Goal: Task Accomplishment & Management: Manage account settings

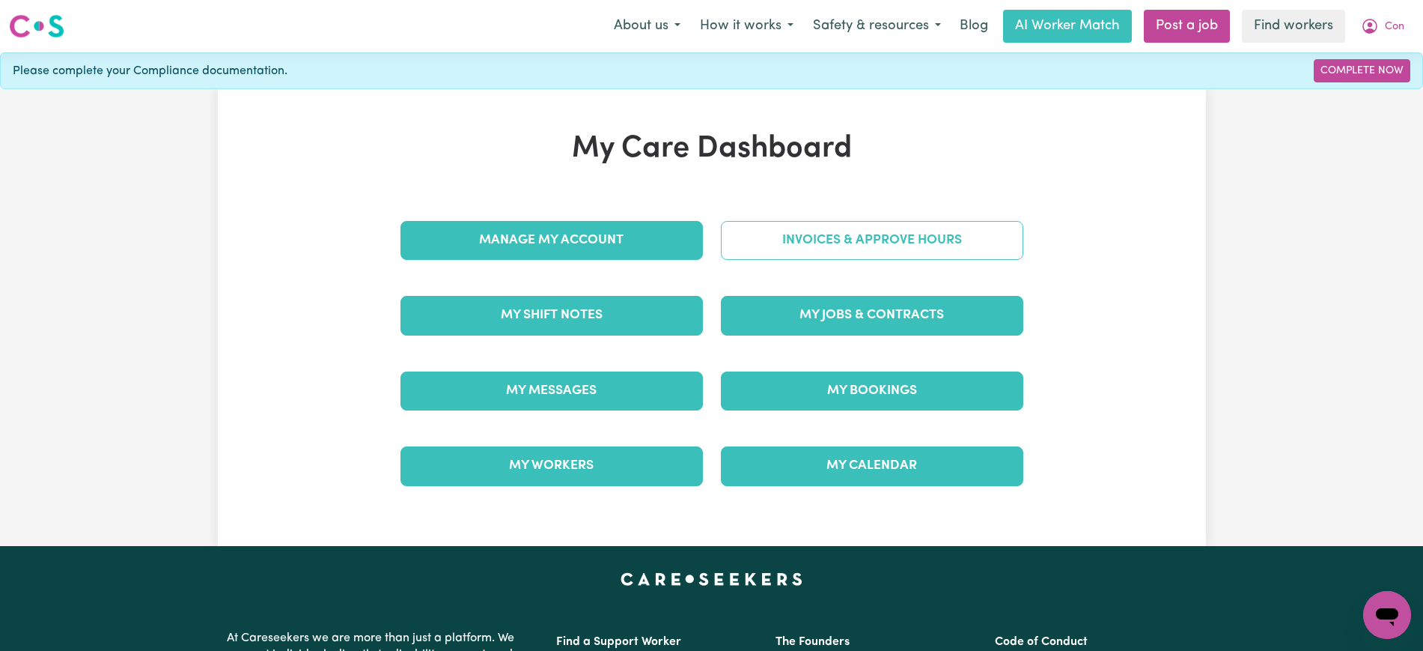
click at [725, 239] on link "Invoices & Approve Hours" at bounding box center [872, 240] width 302 height 39
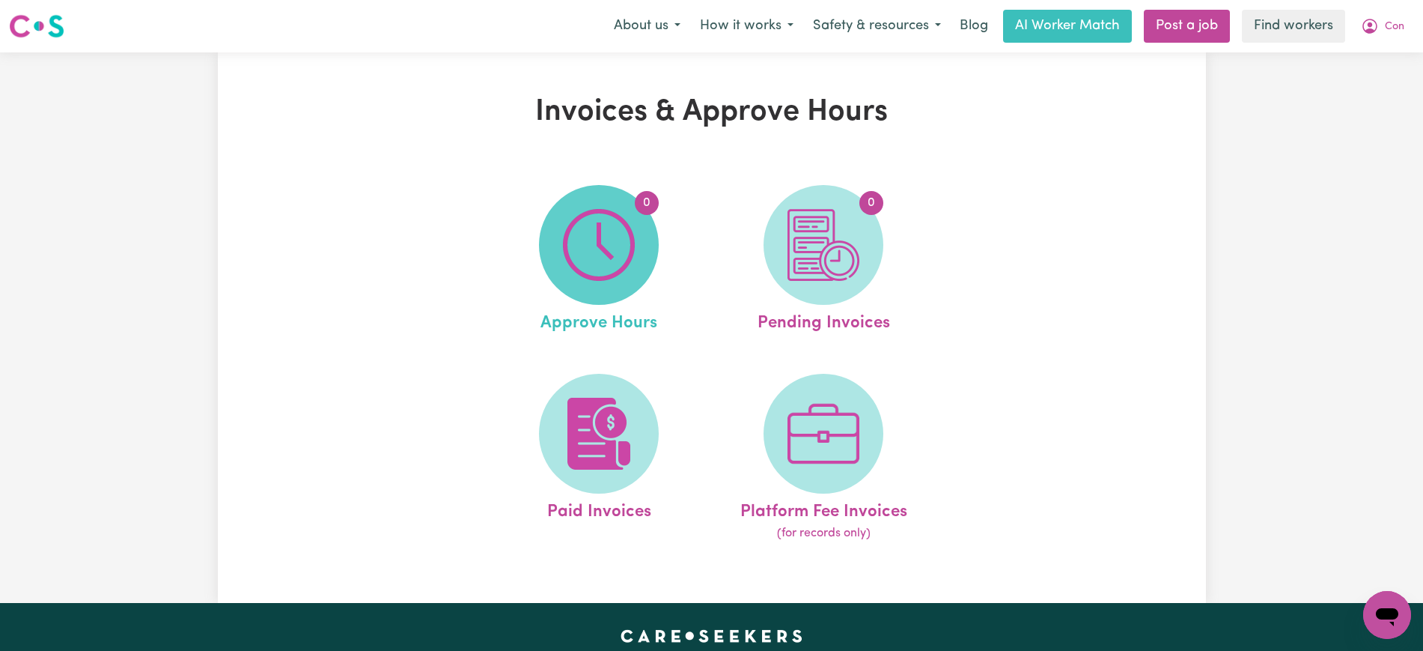
click at [633, 263] on img at bounding box center [599, 245] width 72 height 72
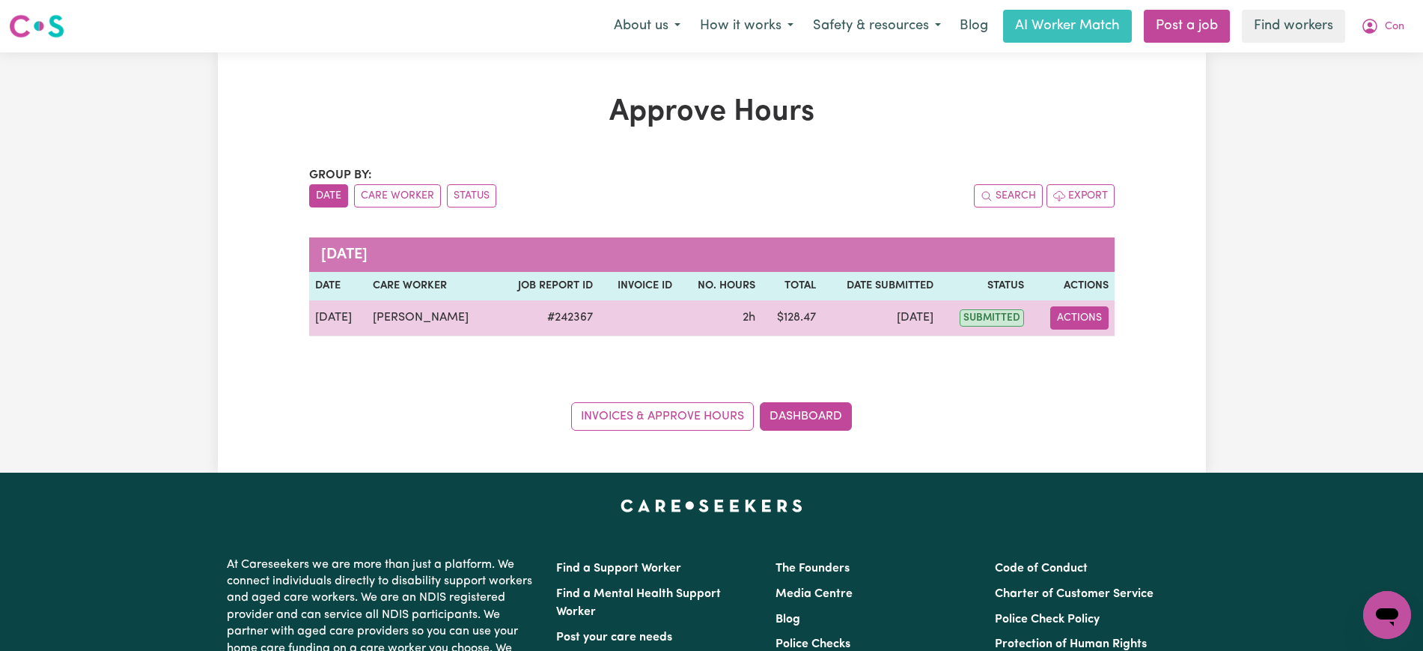
click at [1073, 319] on button "Actions" at bounding box center [1079, 317] width 58 height 23
click at [1097, 357] on link "View Job Report" at bounding box center [1117, 353] width 128 height 30
select select "pm"
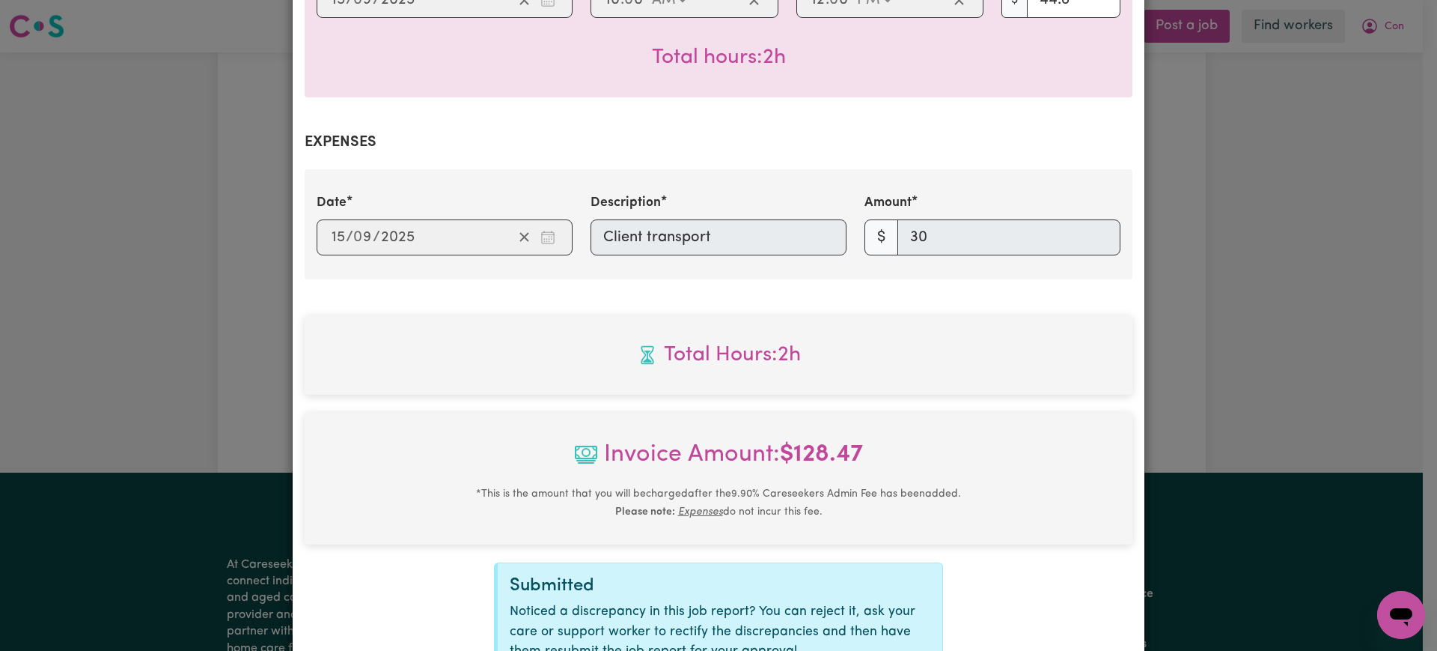
scroll to position [561, 0]
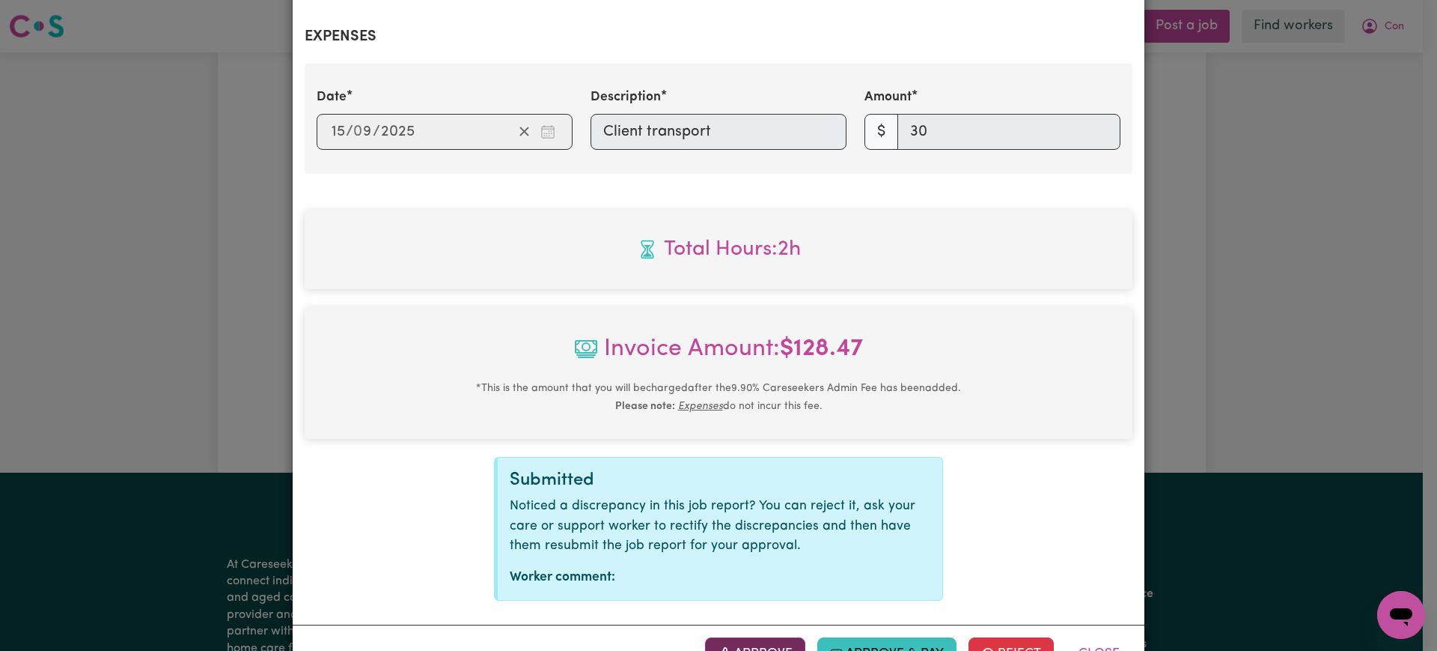
click at [772, 637] on button "Approve" at bounding box center [755, 653] width 100 height 33
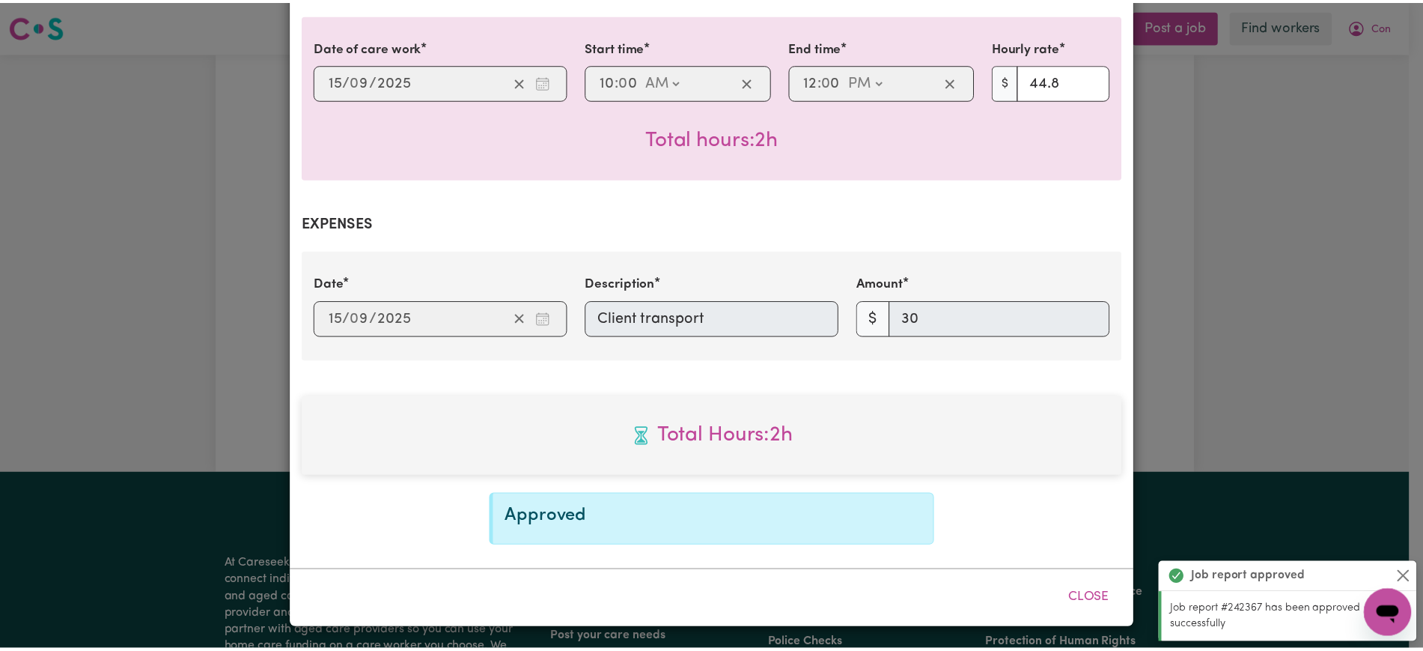
scroll to position [354, 0]
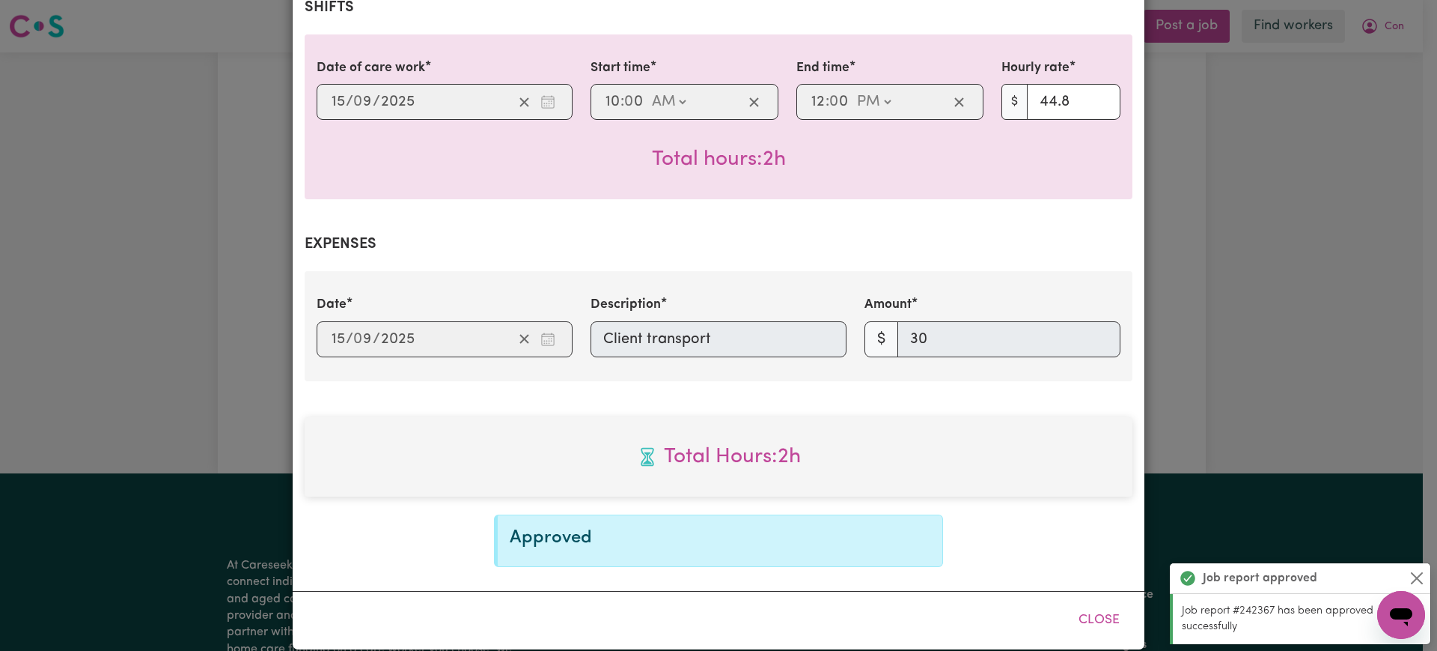
click at [1248, 186] on div "Job Report # 242367 - [PERSON_NAME] Summary Job report # 242367 Client name: Co…" at bounding box center [718, 325] width 1437 height 651
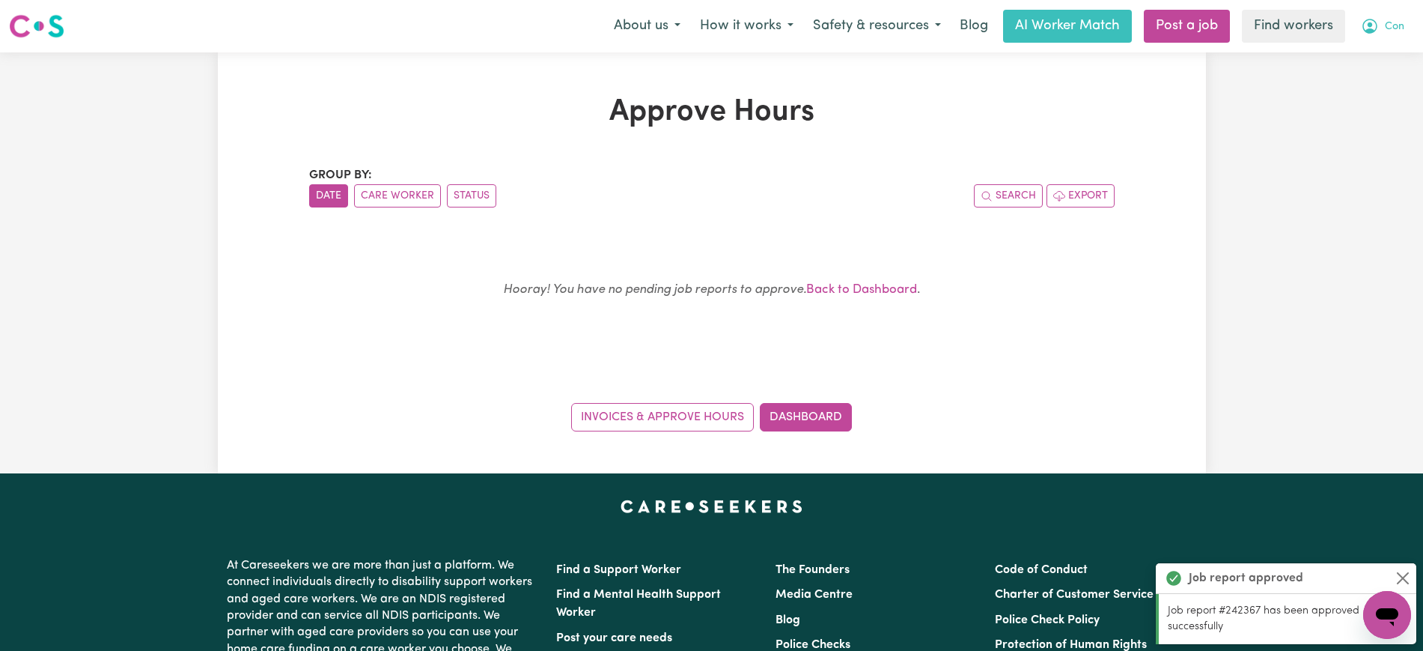
click at [1361, 27] on icon "My Account" at bounding box center [1370, 26] width 18 height 18
click at [1351, 85] on link "Logout" at bounding box center [1354, 86] width 118 height 28
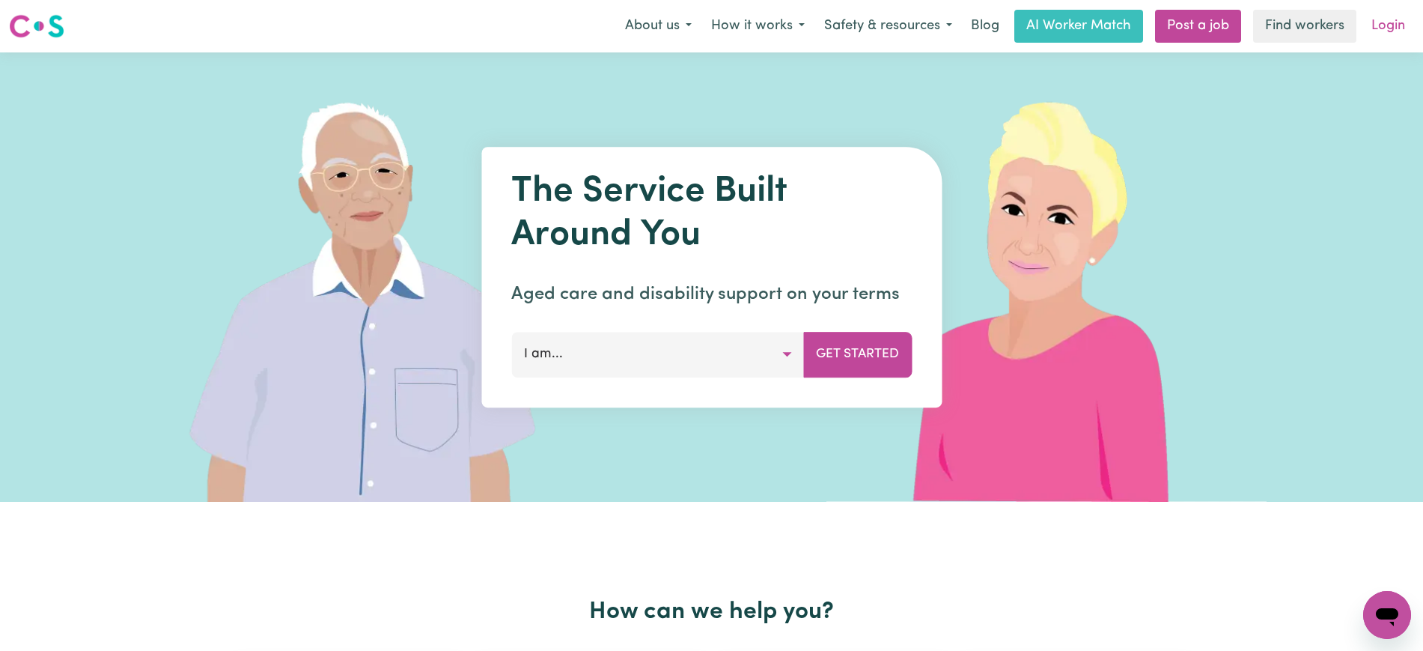
click at [1382, 19] on link "Login" at bounding box center [1389, 26] width 52 height 33
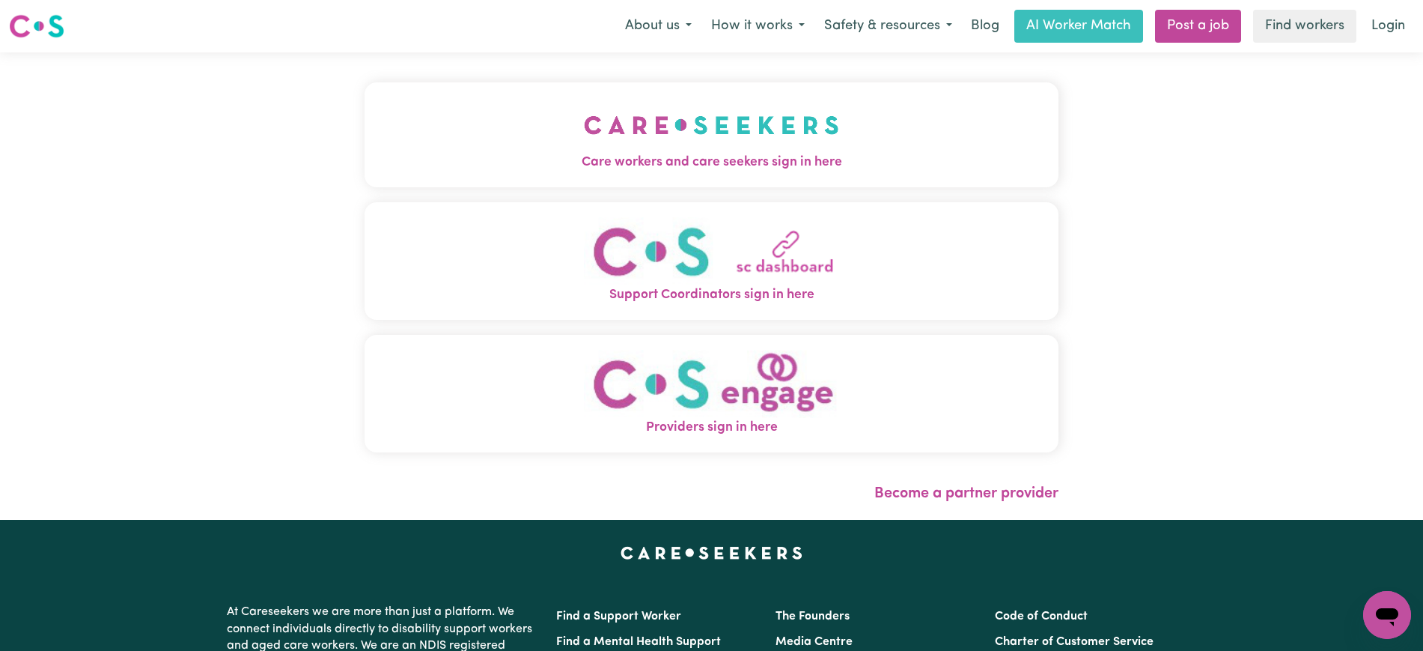
click at [610, 134] on img "Care workers and care seekers sign in here" at bounding box center [711, 124] width 255 height 55
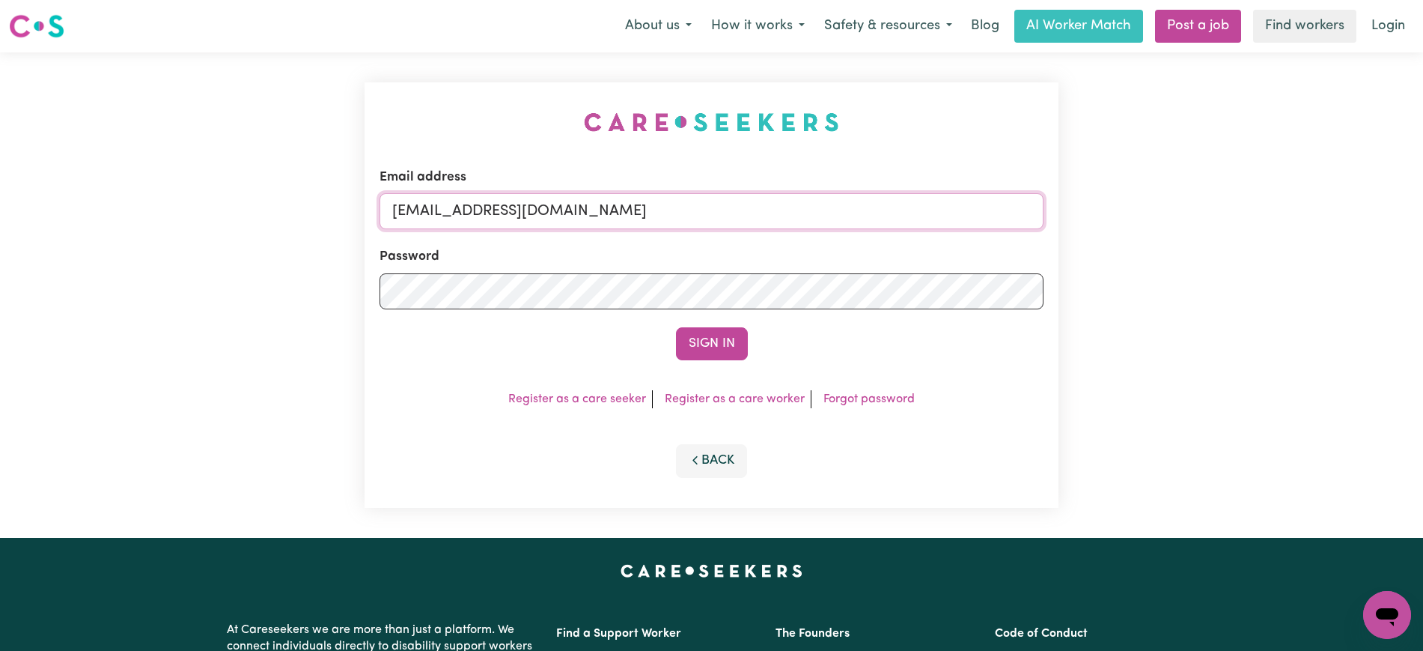
drag, startPoint x: 471, startPoint y: 212, endPoint x: 978, endPoint y: 226, distance: 507.0
click at [938, 215] on input "[EMAIL_ADDRESS][DOMAIN_NAME]" at bounding box center [712, 211] width 664 height 36
paste input "MaryDeJoodtHCK"
type input "[EMAIL_ADDRESS][DOMAIN_NAME]"
click at [958, 162] on div "Email address [EMAIL_ADDRESS][DOMAIN_NAME] Password Sign In Register as a care …" at bounding box center [712, 294] width 694 height 425
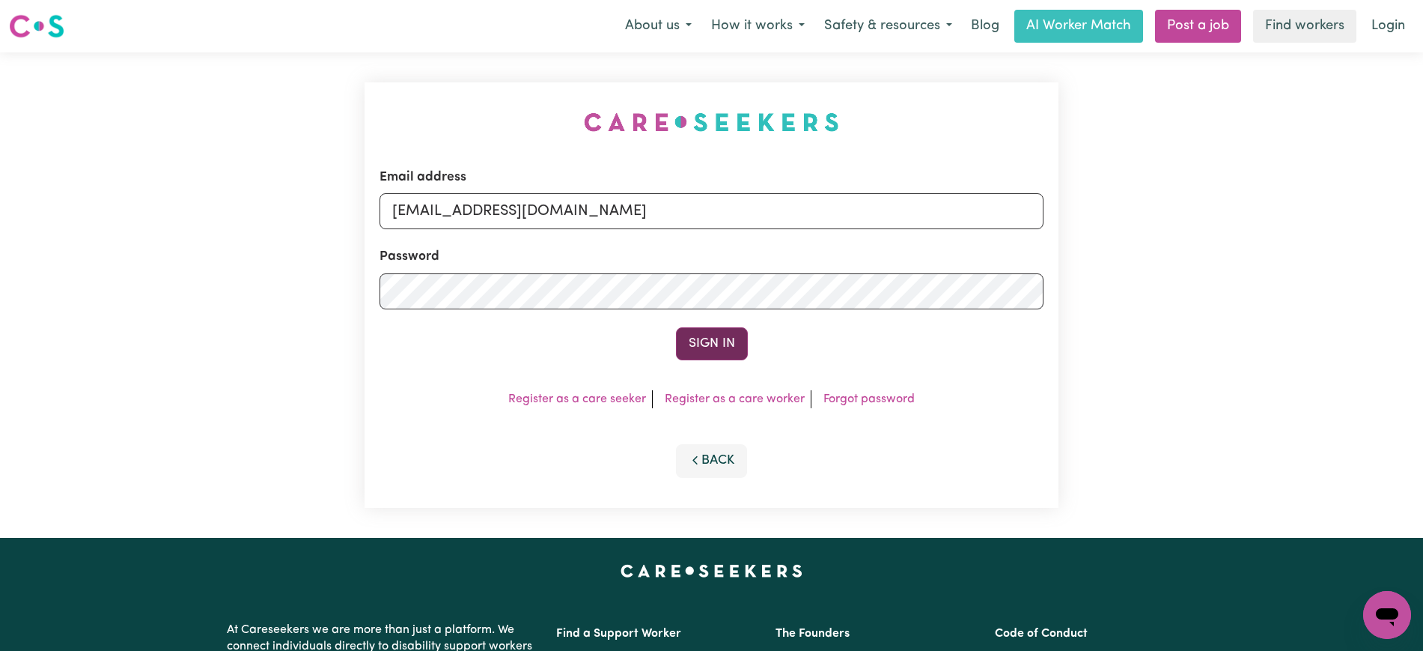
click at [676, 346] on button "Sign In" at bounding box center [712, 343] width 72 height 33
